Goal: Use online tool/utility

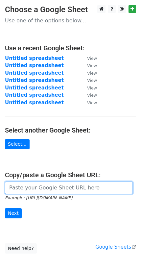
click at [32, 186] on input "url" at bounding box center [69, 187] width 128 height 12
paste input "[URL][DOMAIN_NAME]"
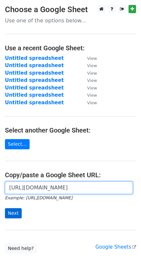
type input "https://docs.google.com/spreadsheets/d/1S242F6K3AHSrtp30OOqSrEsYnYrtwoYXBKCiVVX…"
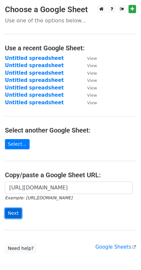
scroll to position [0, 0]
click at [14, 210] on input "Next" at bounding box center [13, 213] width 17 height 10
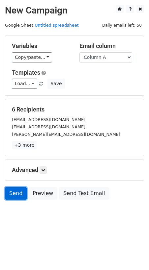
click at [17, 191] on link "Send" at bounding box center [16, 193] width 22 height 12
